Goal: Find specific page/section: Find specific page/section

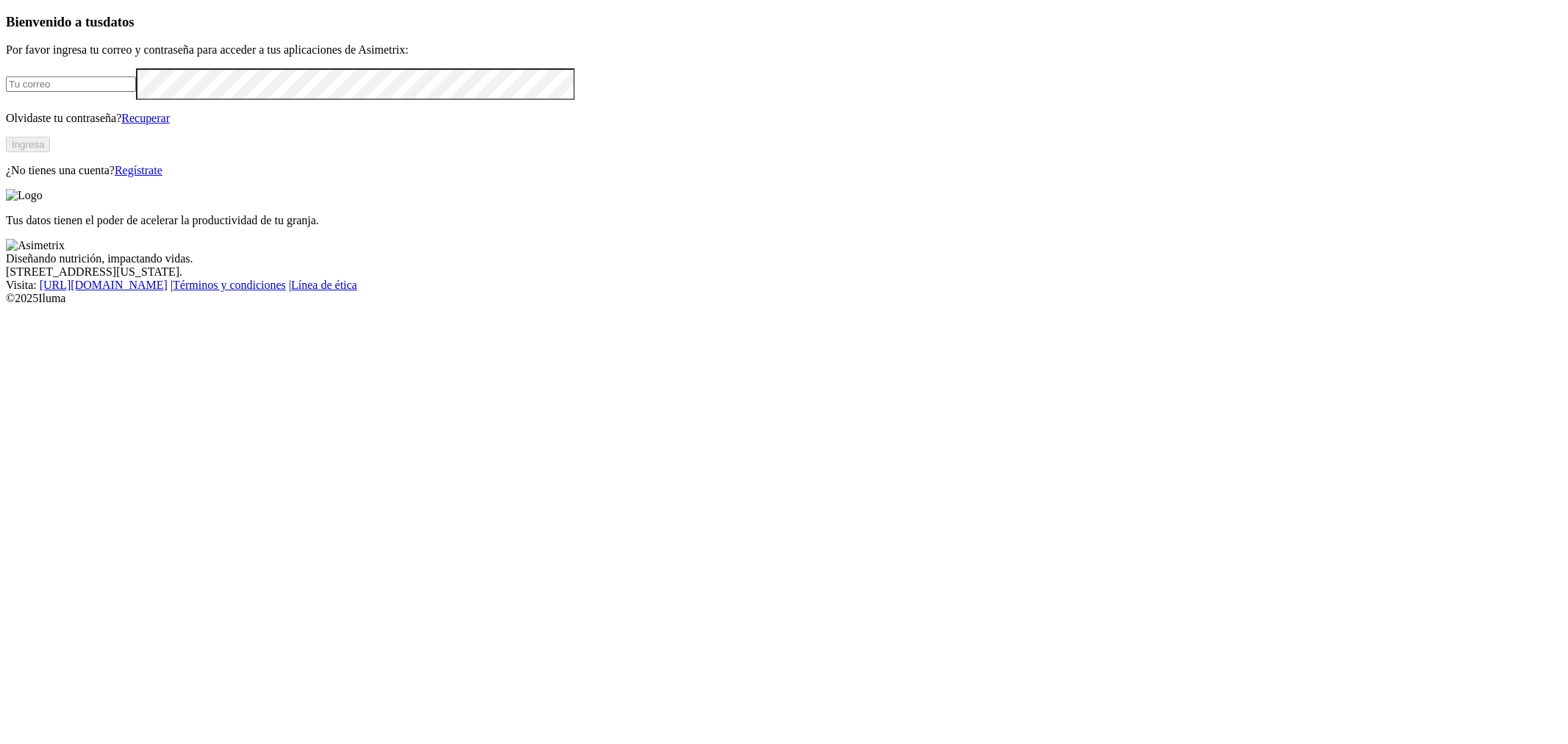
click at [136, 92] on input "email" at bounding box center [71, 84] width 130 height 16
type input "[PERSON_NAME][EMAIL_ADDRESS][PERSON_NAME][DOMAIN_NAME]"
click at [50, 152] on button "Ingresa" at bounding box center [28, 144] width 44 height 16
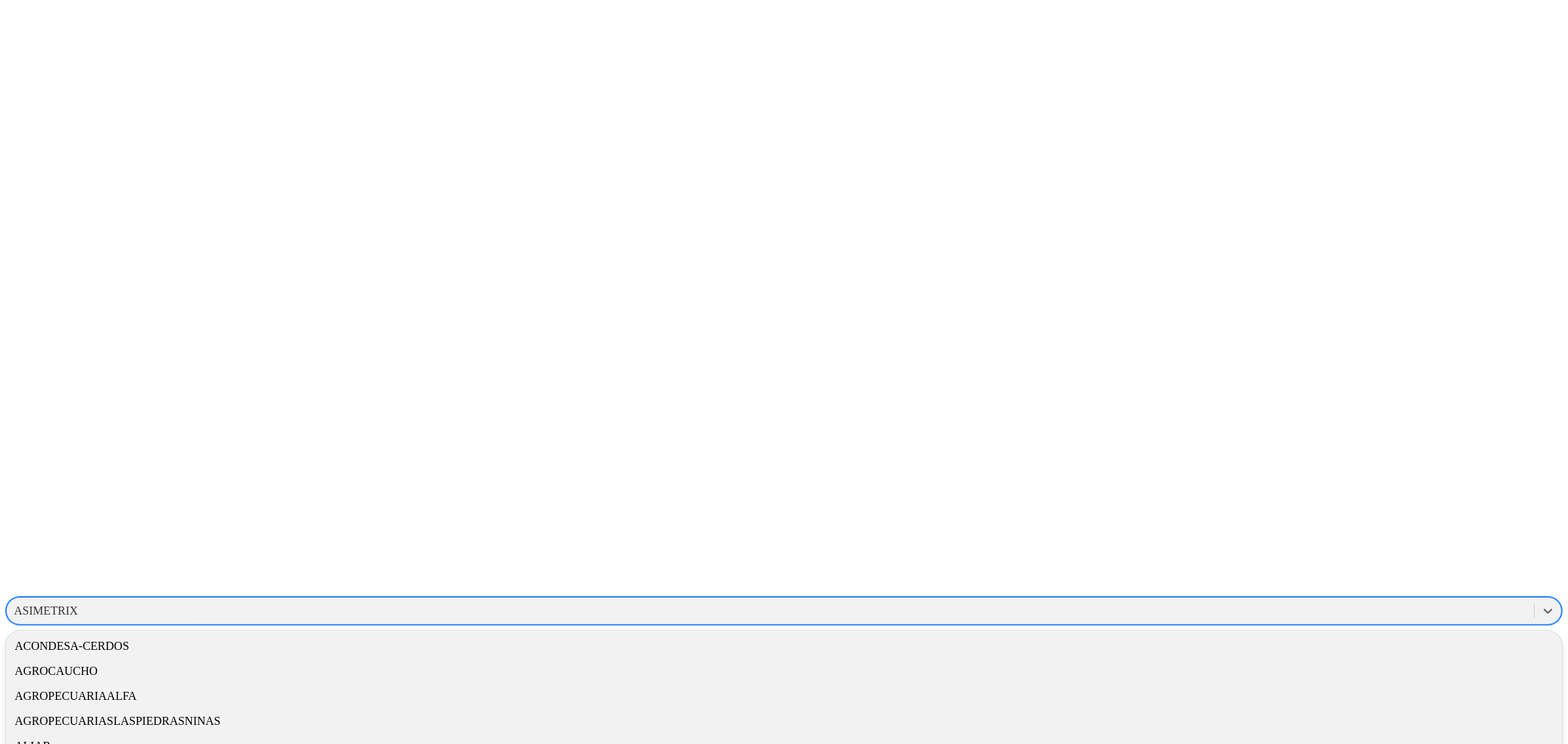
click at [1371, 600] on div "ASIMETRIX" at bounding box center [771, 610] width 1528 height 22
click at [1369, 689] on div "AVSA" at bounding box center [784, 701] width 1556 height 25
